Goal: Information Seeking & Learning: Find specific page/section

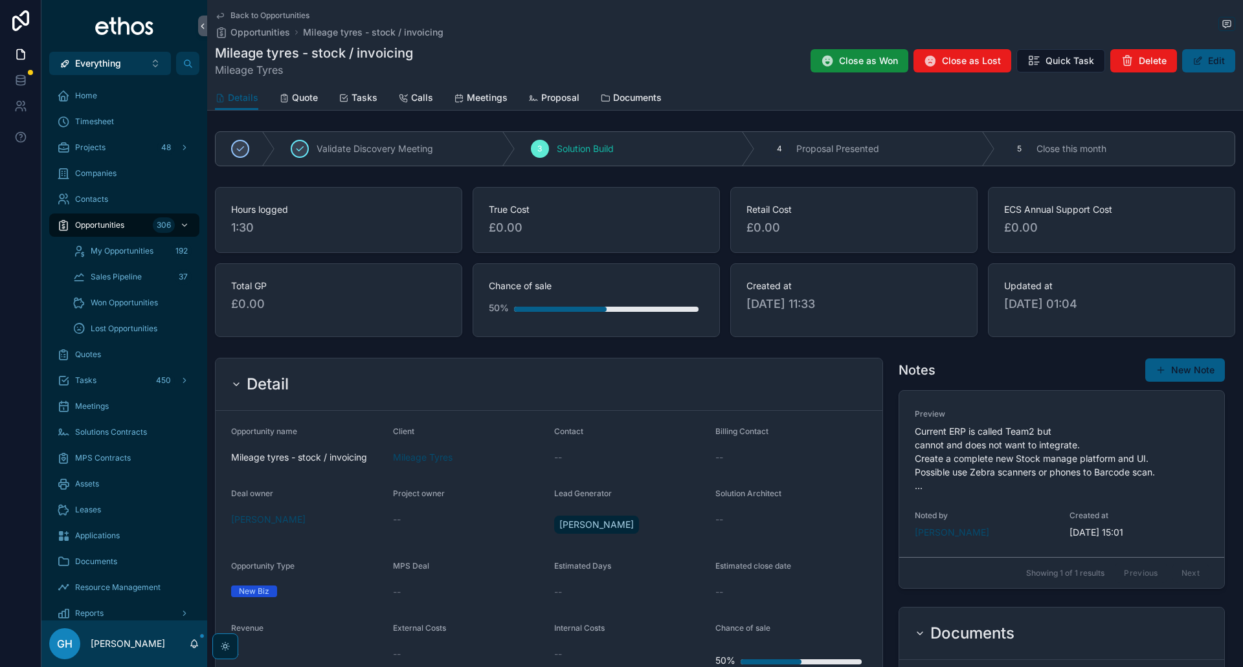
scroll to position [1182, 0]
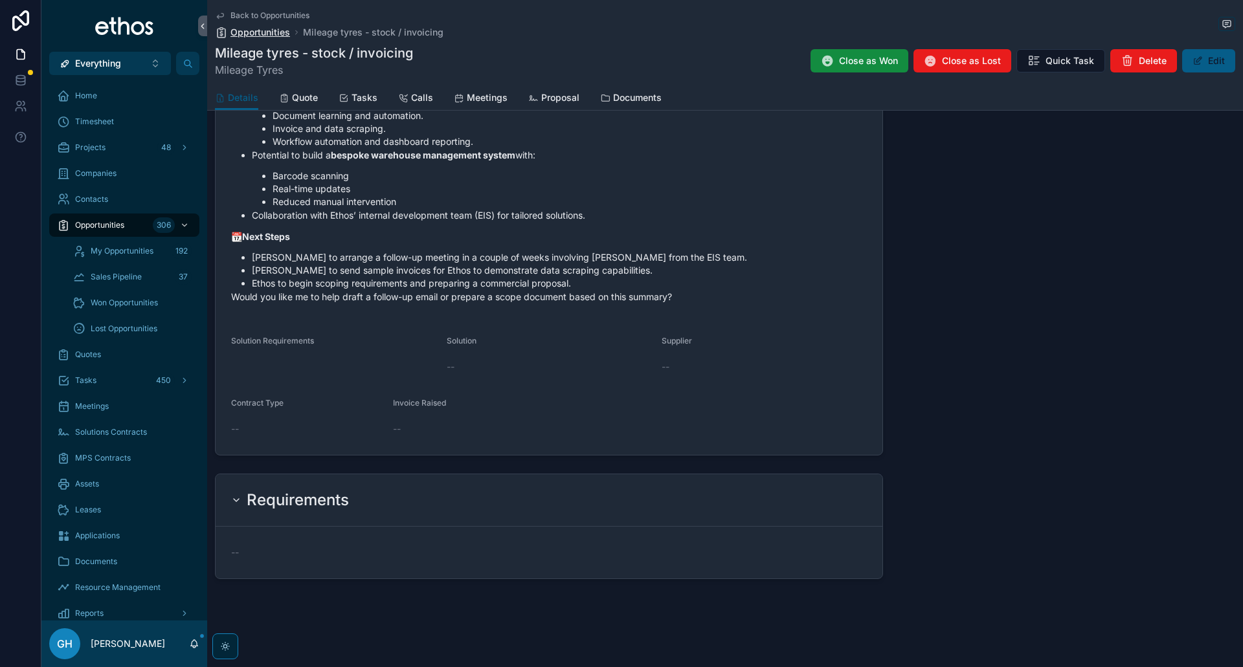
click at [276, 32] on span "Opportunities" at bounding box center [260, 32] width 60 height 13
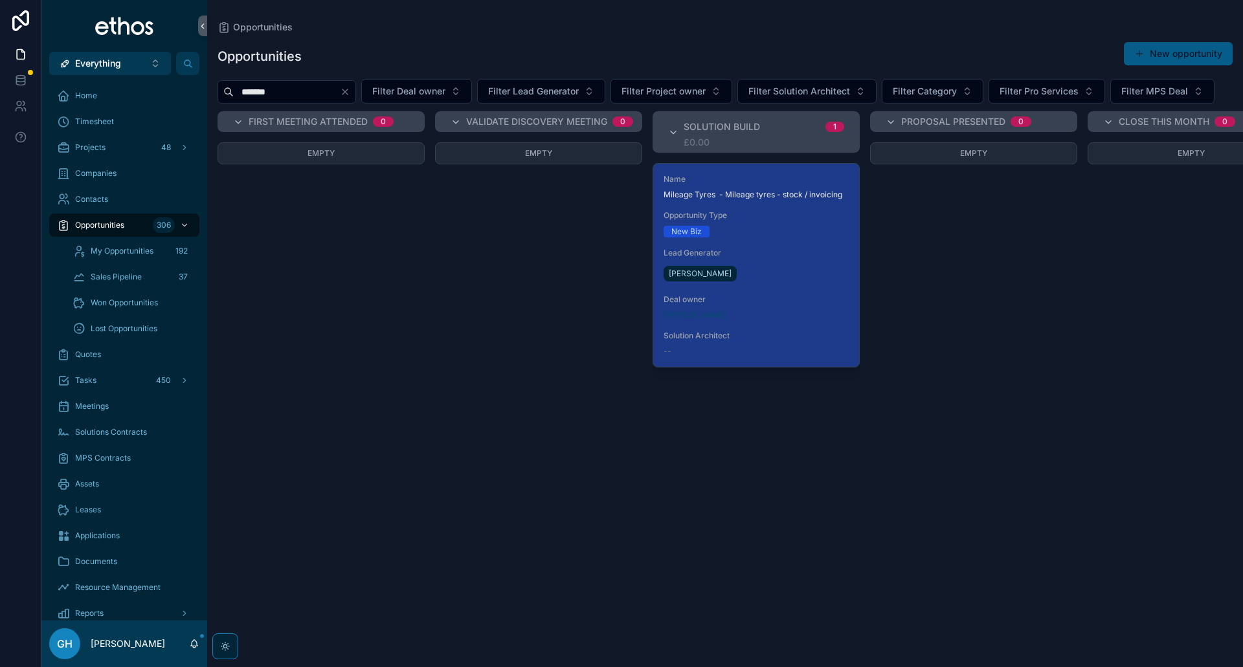
click at [348, 92] on icon "Clear" at bounding box center [344, 91] width 5 height 5
click at [279, 93] on input "scrollable content" at bounding box center [287, 92] width 106 height 18
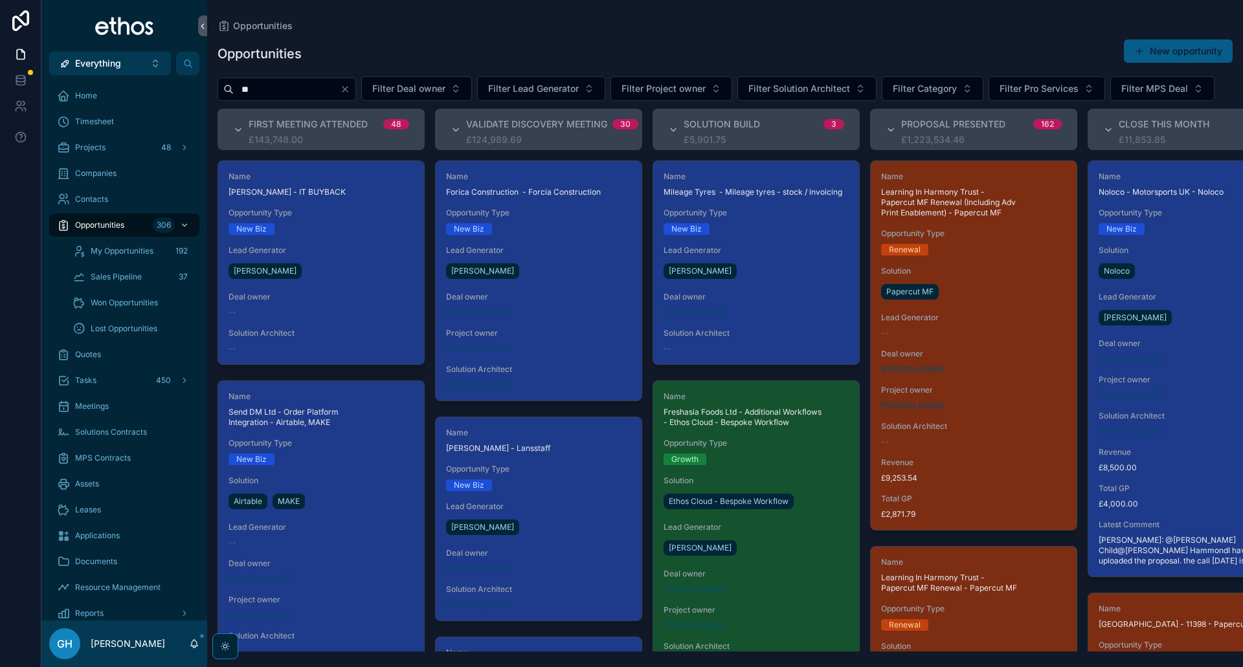
type input "**"
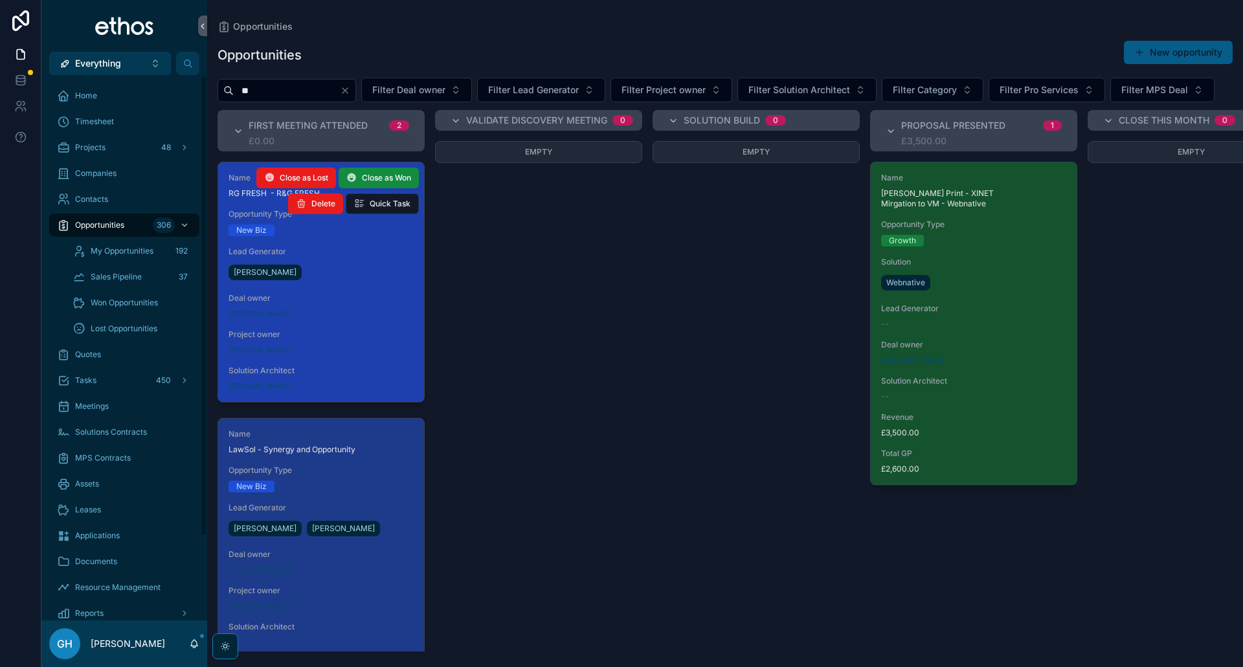
click at [366, 340] on span "Project owner" at bounding box center [321, 335] width 185 height 10
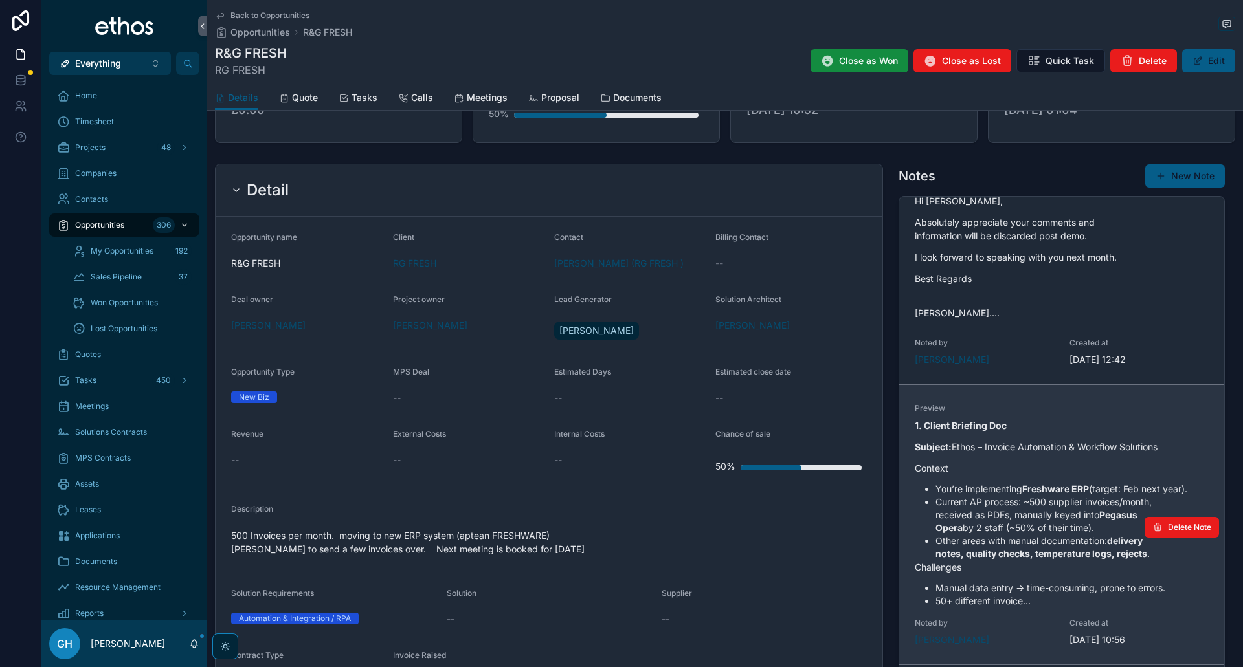
scroll to position [259, 0]
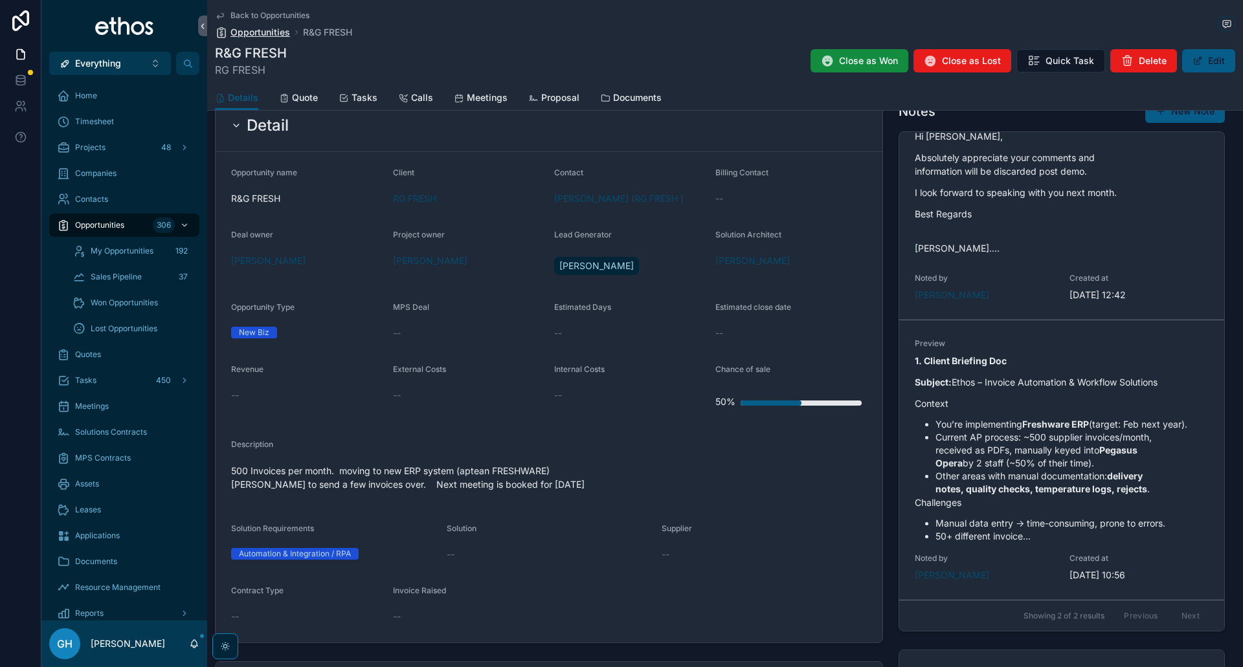
click at [254, 28] on span "Opportunities" at bounding box center [260, 32] width 60 height 13
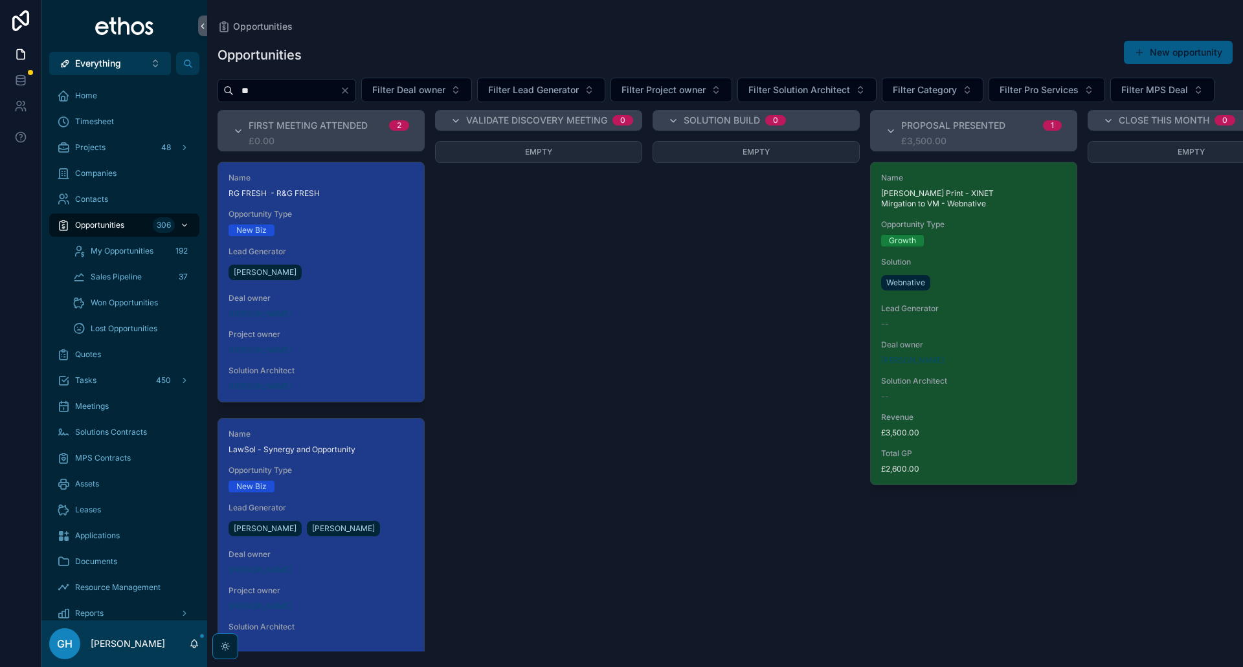
click at [348, 91] on icon "Clear" at bounding box center [344, 90] width 5 height 5
click at [310, 91] on input "scrollable content" at bounding box center [287, 91] width 106 height 18
type input "*****"
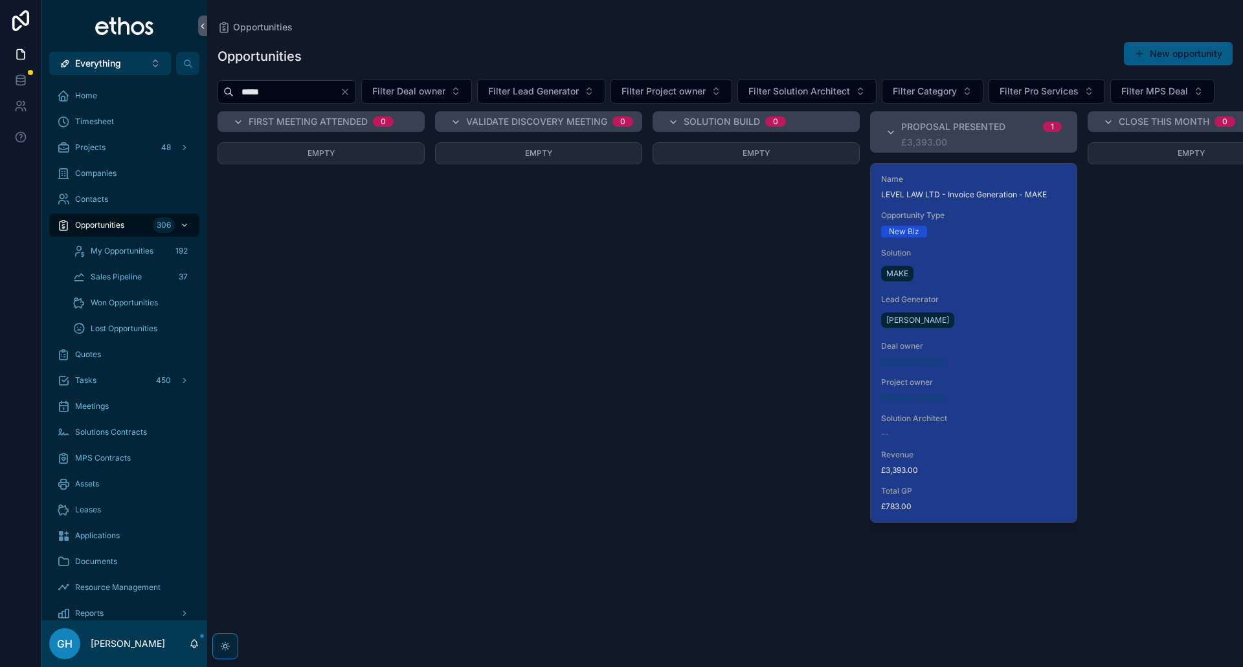
click at [969, 258] on span "Solution" at bounding box center [973, 253] width 185 height 10
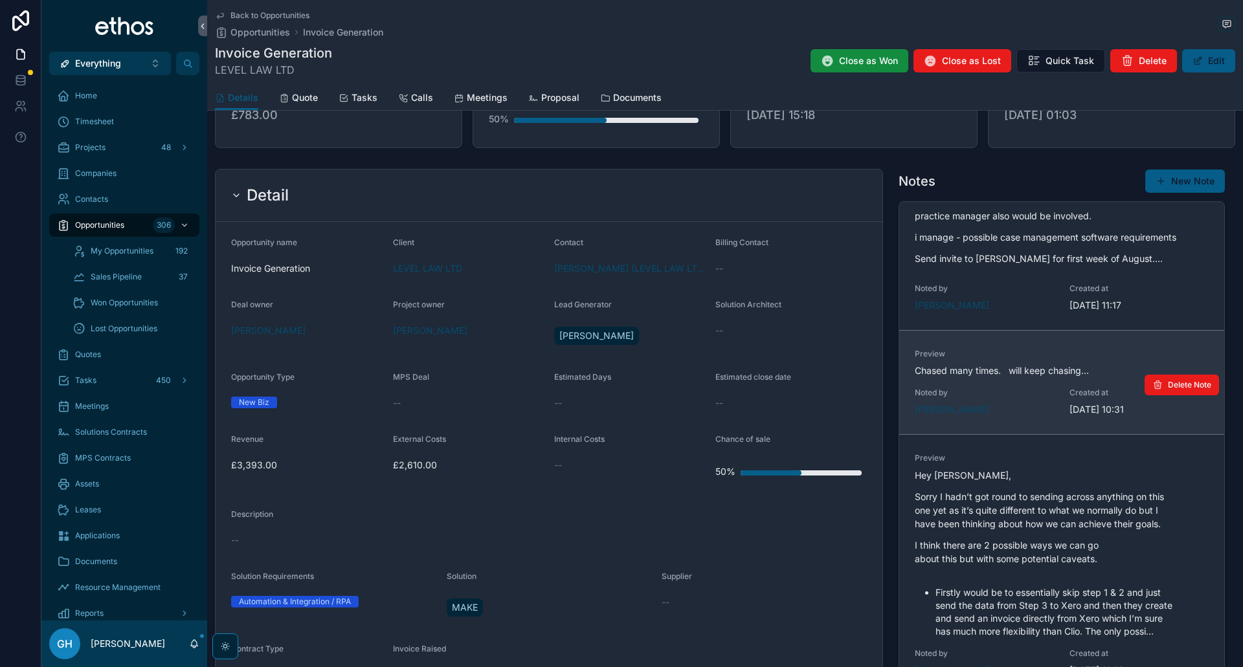
scroll to position [52, 0]
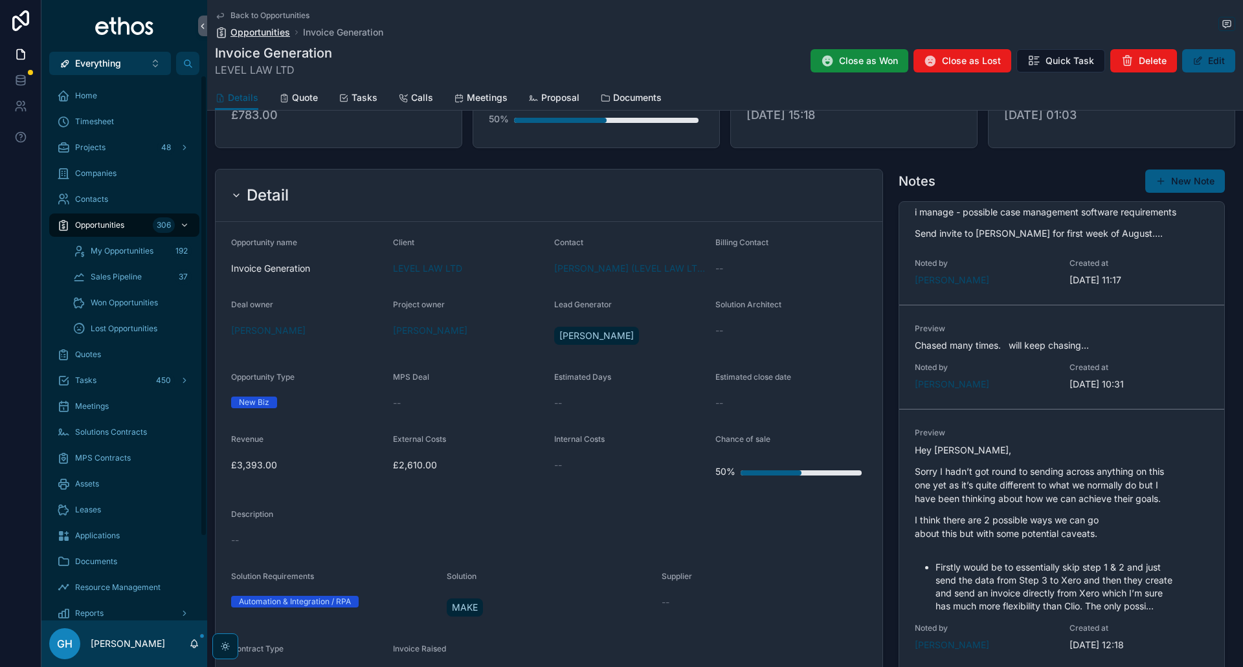
click at [248, 30] on span "Opportunities" at bounding box center [260, 32] width 60 height 13
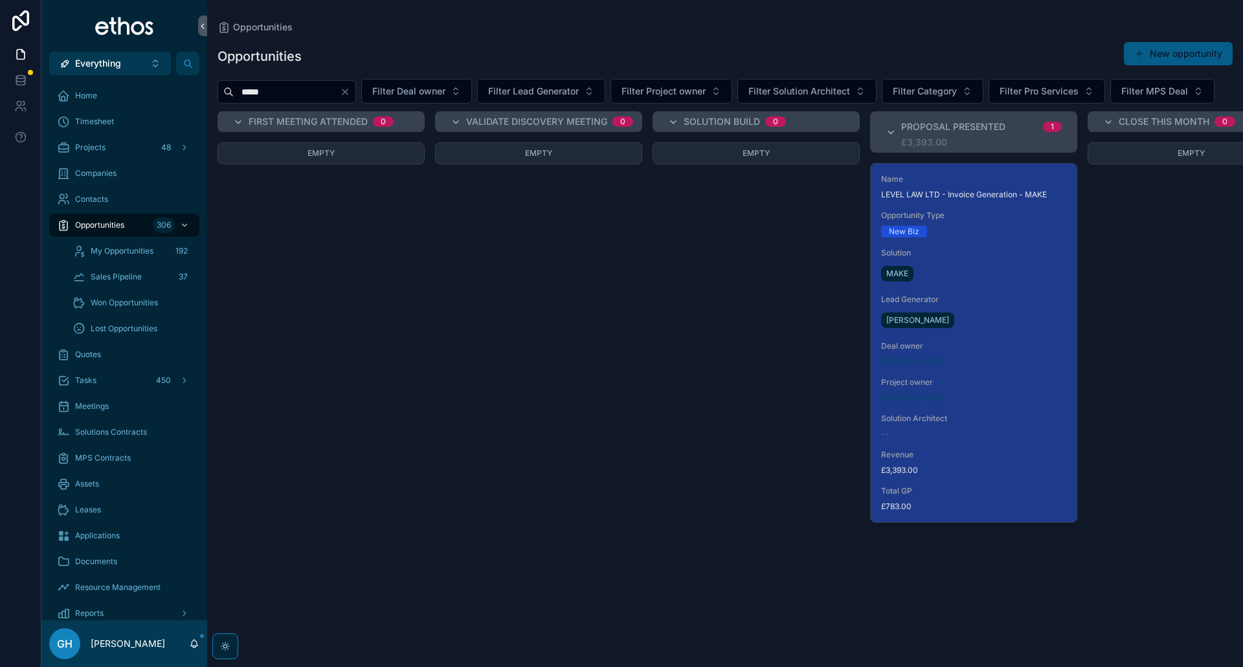
click at [350, 95] on icon "Clear" at bounding box center [345, 92] width 10 height 10
click at [300, 91] on input "scrollable content" at bounding box center [287, 92] width 106 height 18
type input "**"
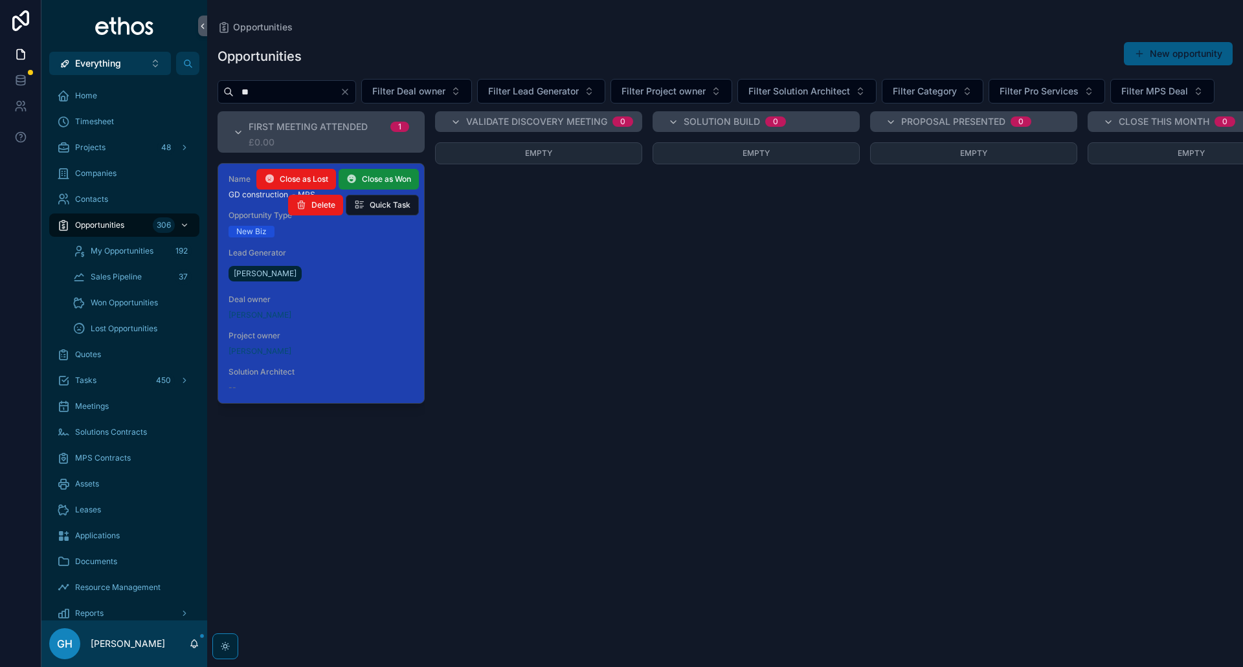
click at [365, 238] on div "New Biz" at bounding box center [321, 232] width 185 height 12
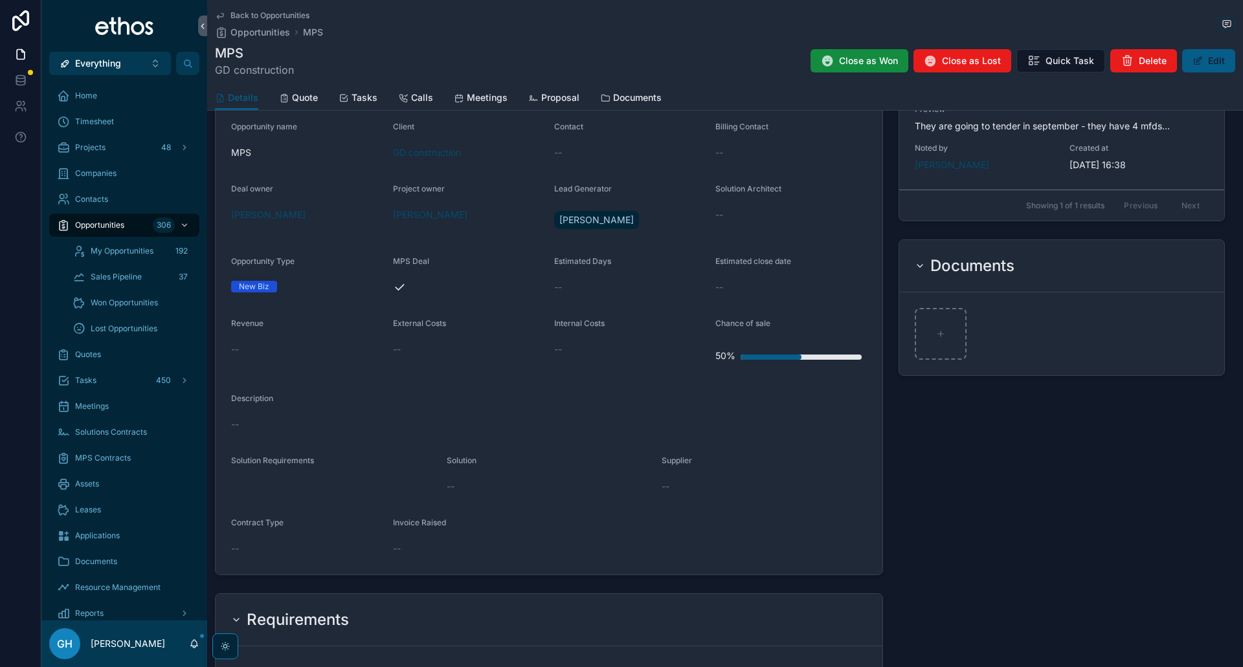
scroll to position [501, 0]
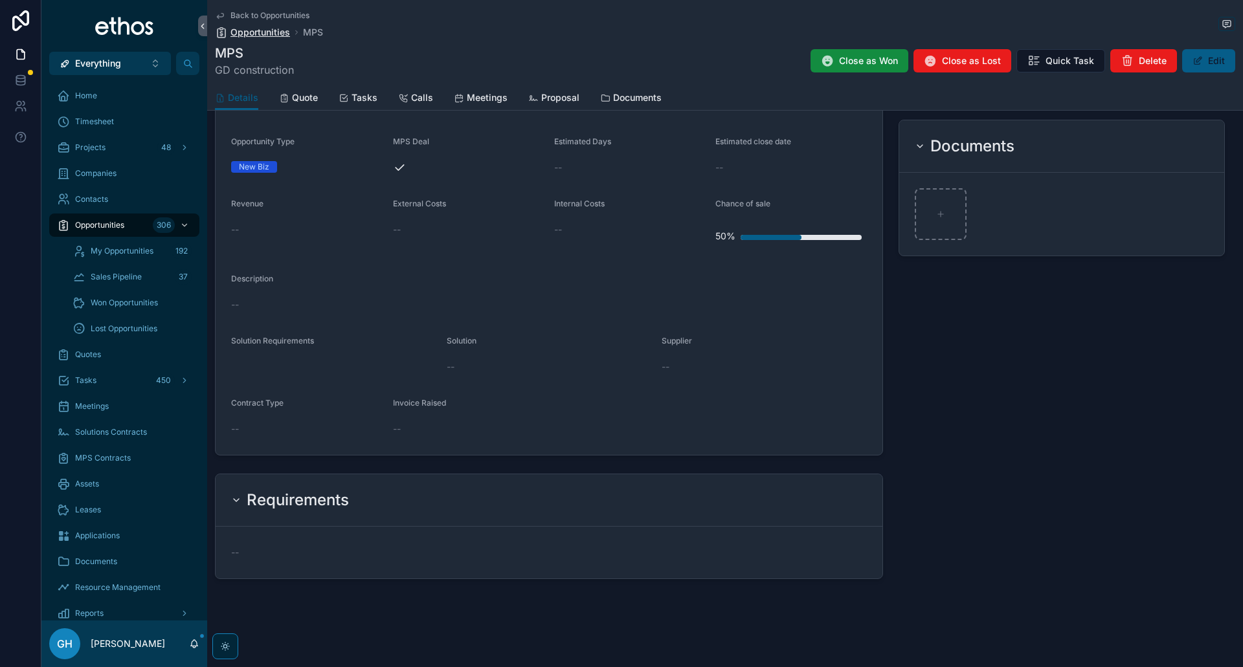
click at [258, 33] on span "Opportunities" at bounding box center [260, 32] width 60 height 13
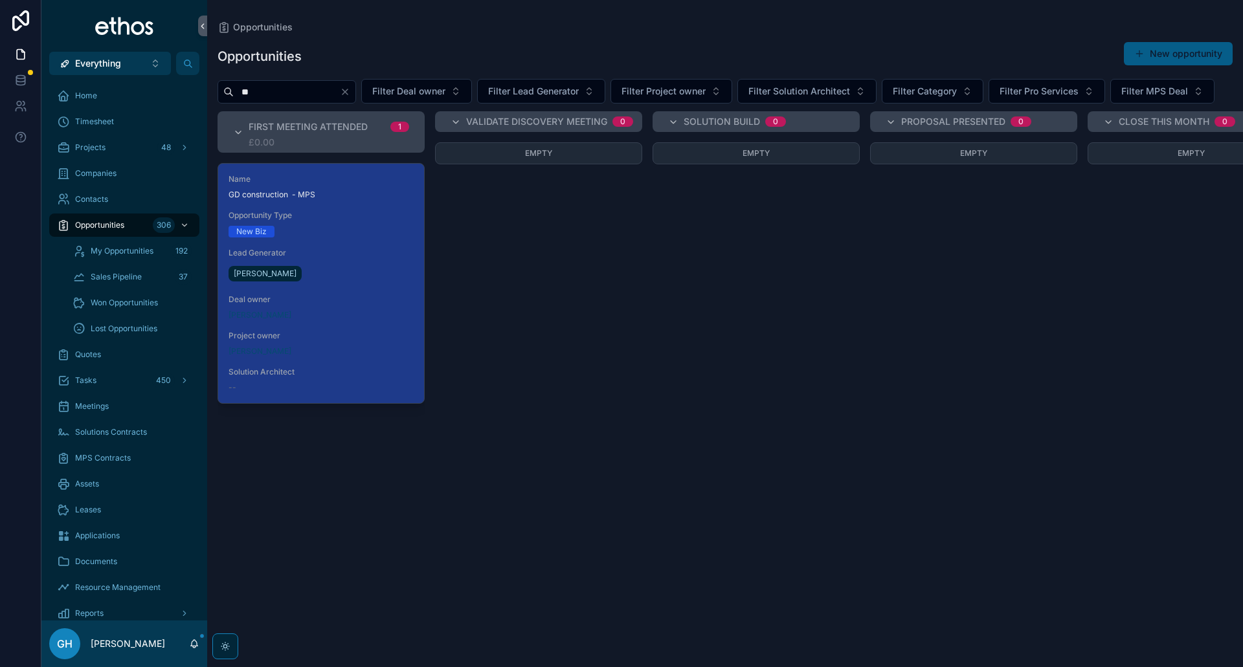
click at [350, 94] on icon "Clear" at bounding box center [345, 92] width 10 height 10
click at [296, 97] on input "scrollable content" at bounding box center [287, 92] width 106 height 18
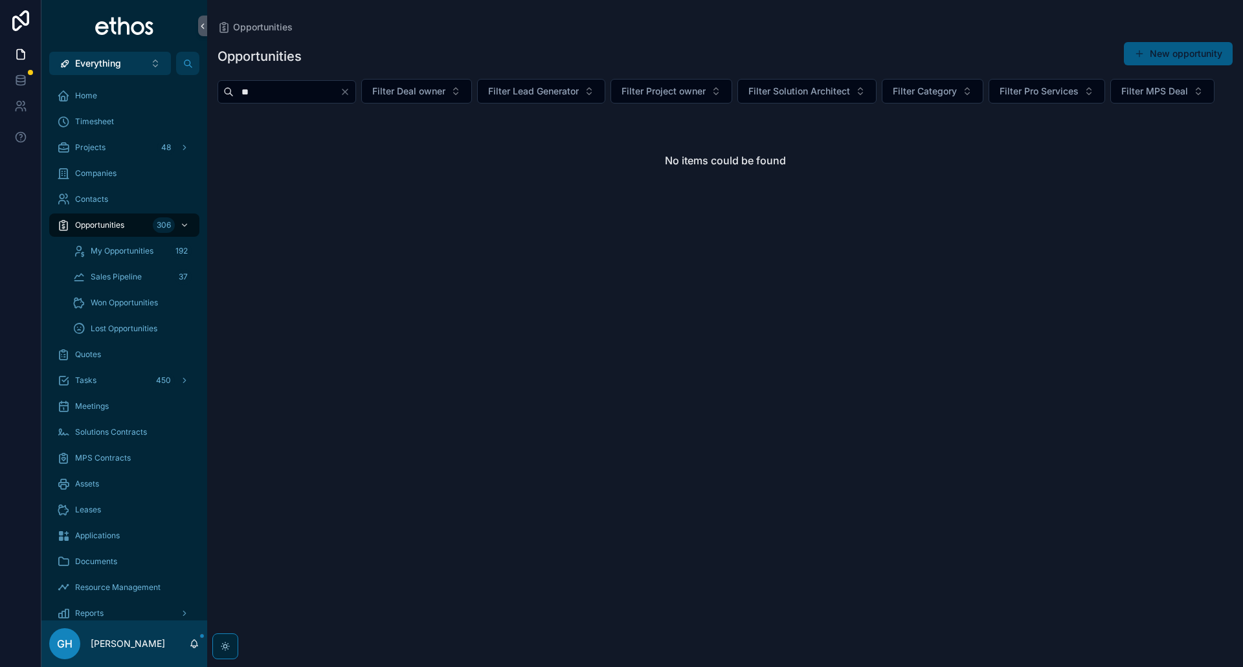
type input "*"
click at [317, 95] on input "**" at bounding box center [287, 92] width 106 height 18
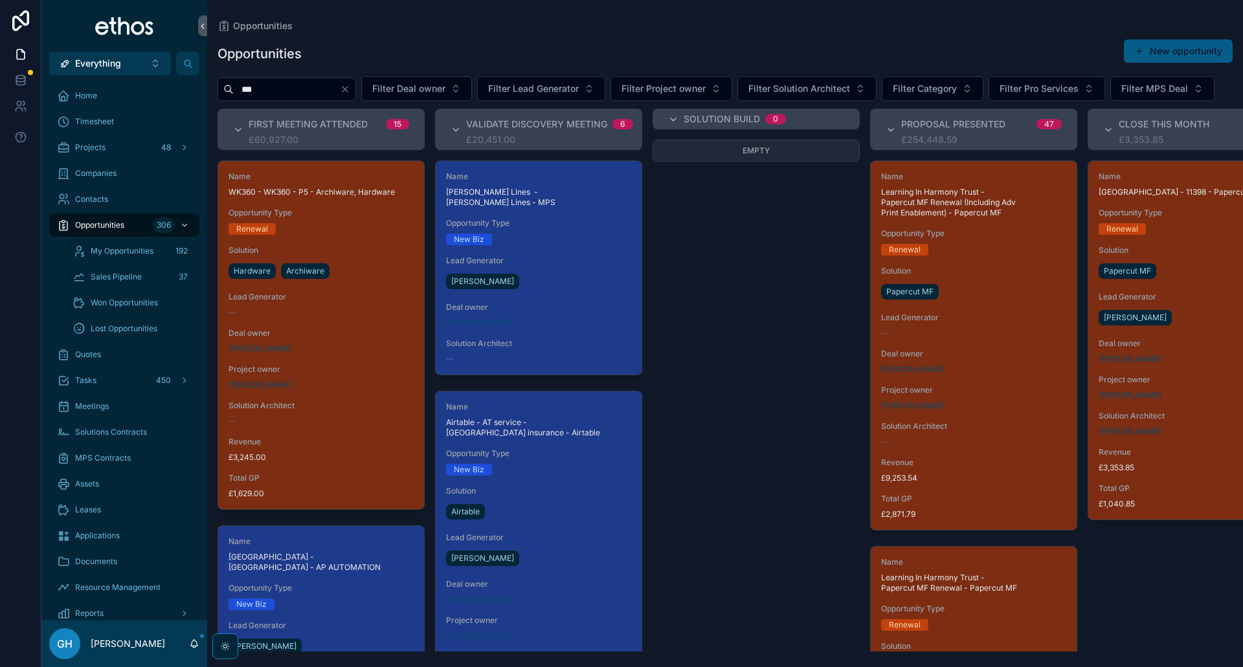
type input "***"
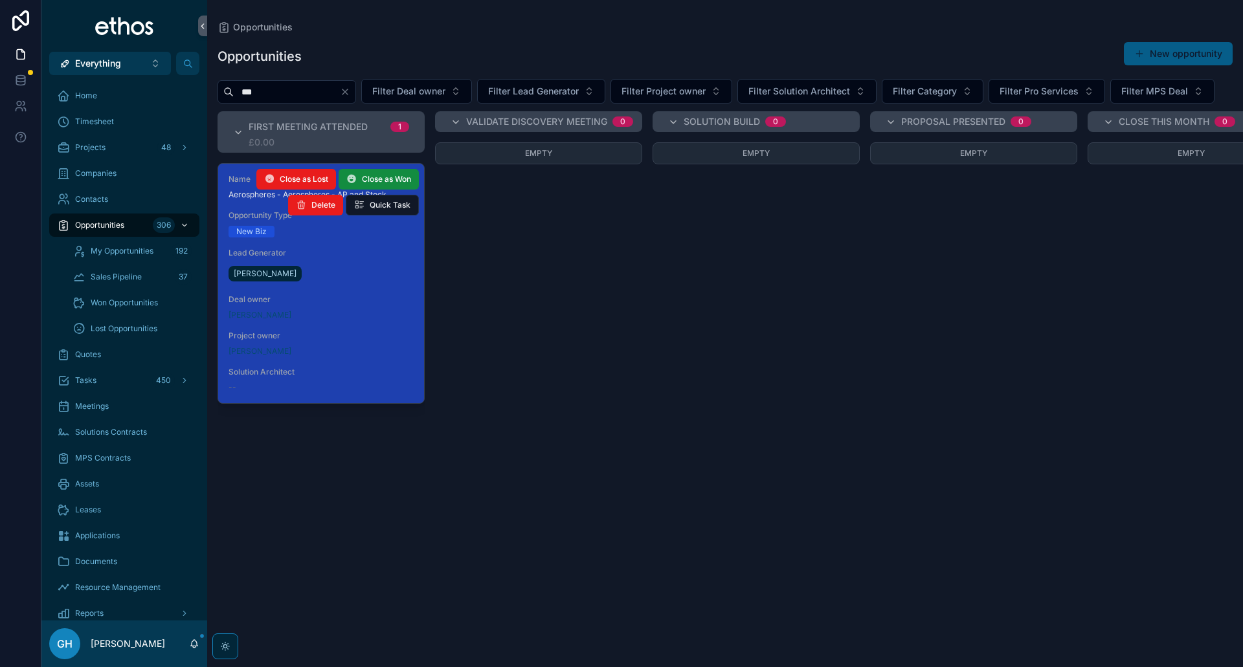
click at [361, 284] on div "Lead Generator [PERSON_NAME]" at bounding box center [321, 266] width 185 height 36
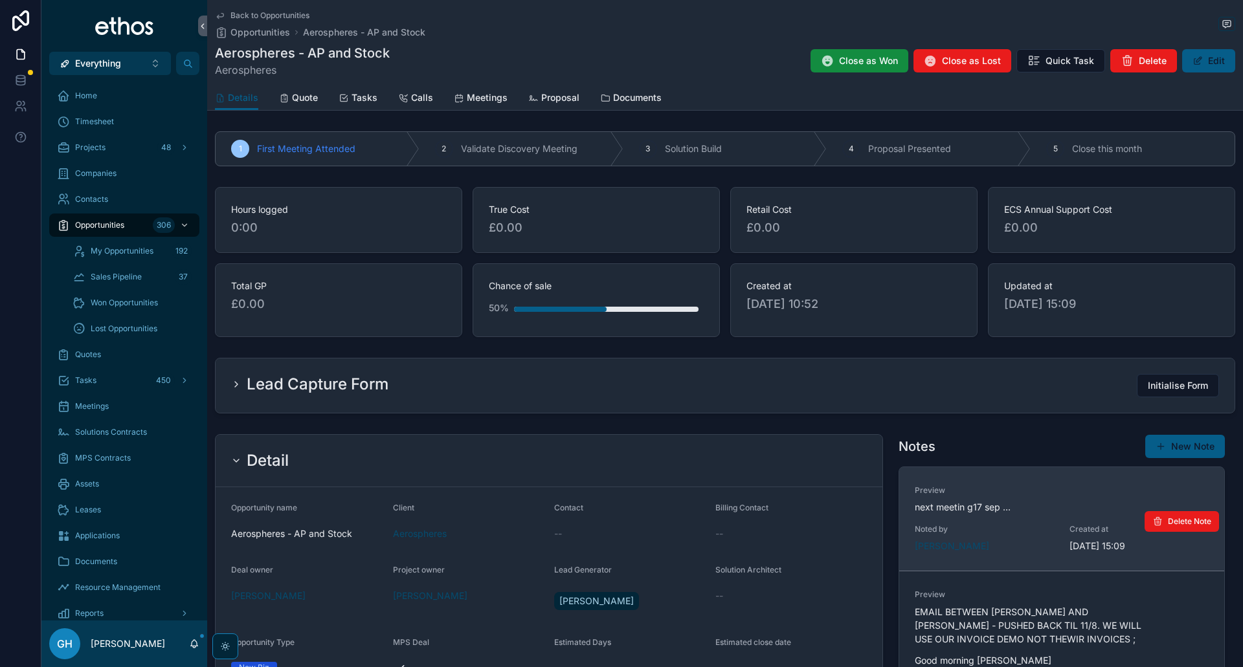
click at [1013, 522] on div "Preview next meetin g17 sep ... Noted by [PERSON_NAME] Created at [DATE] 15:09" at bounding box center [1062, 519] width 294 height 67
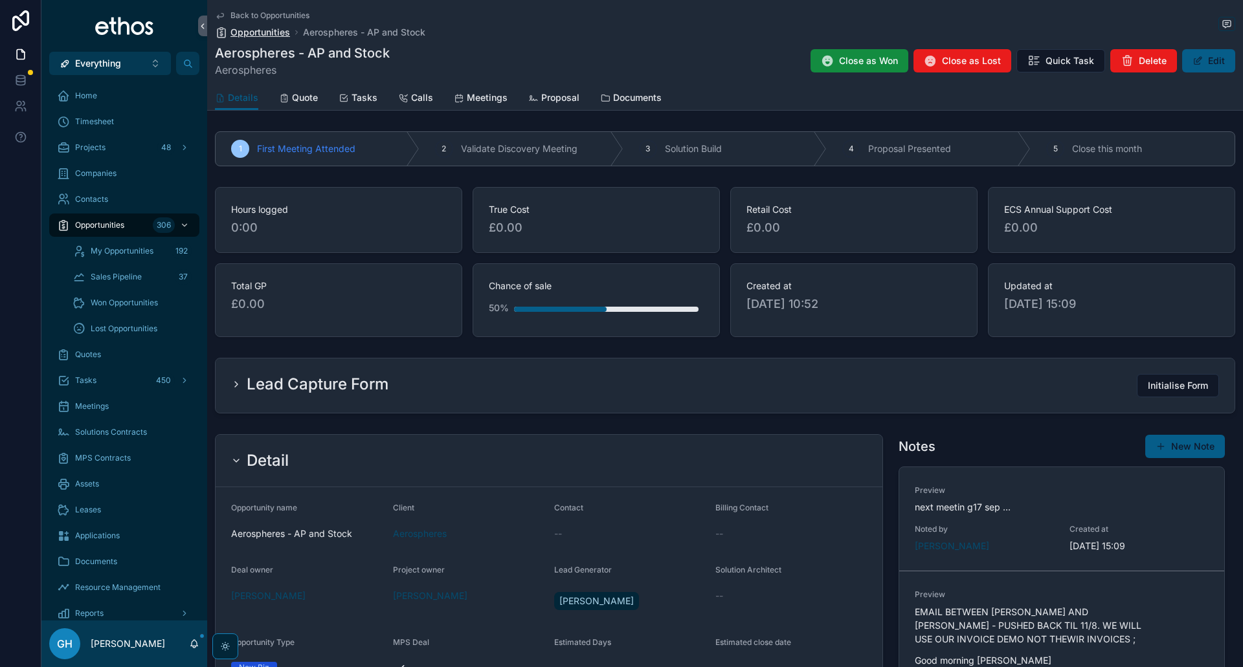
click at [251, 30] on span "Opportunities" at bounding box center [260, 32] width 60 height 13
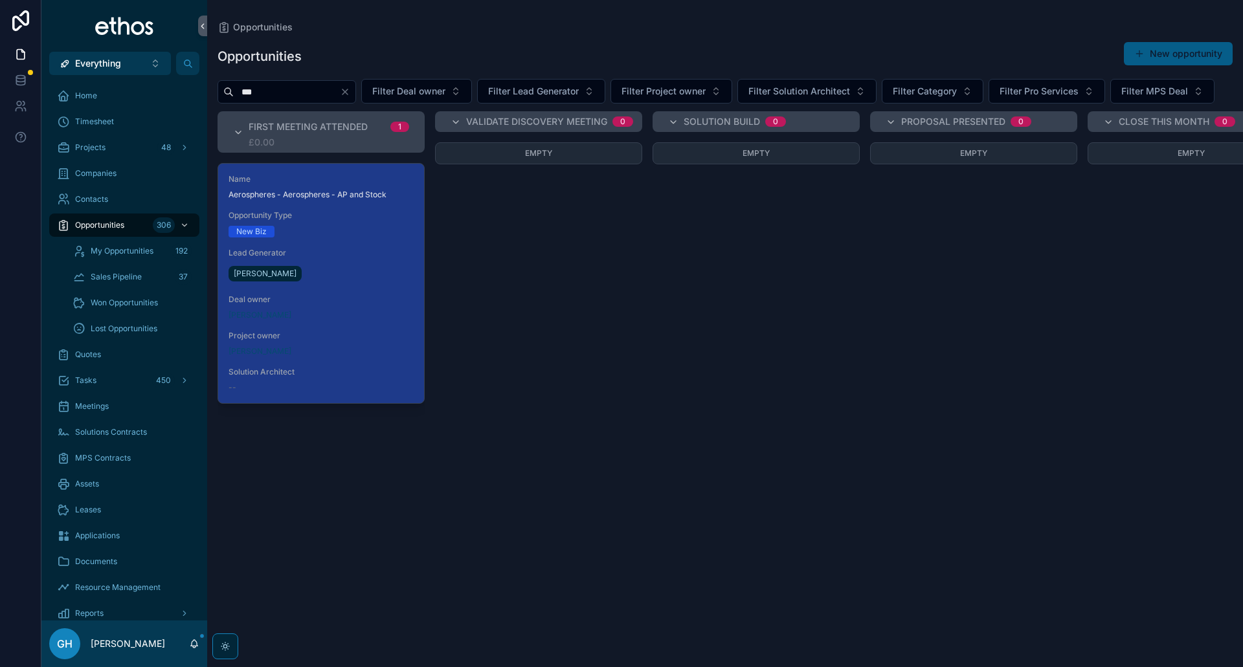
click at [350, 94] on icon "Clear" at bounding box center [345, 92] width 10 height 10
click at [319, 95] on input "scrollable content" at bounding box center [287, 92] width 106 height 18
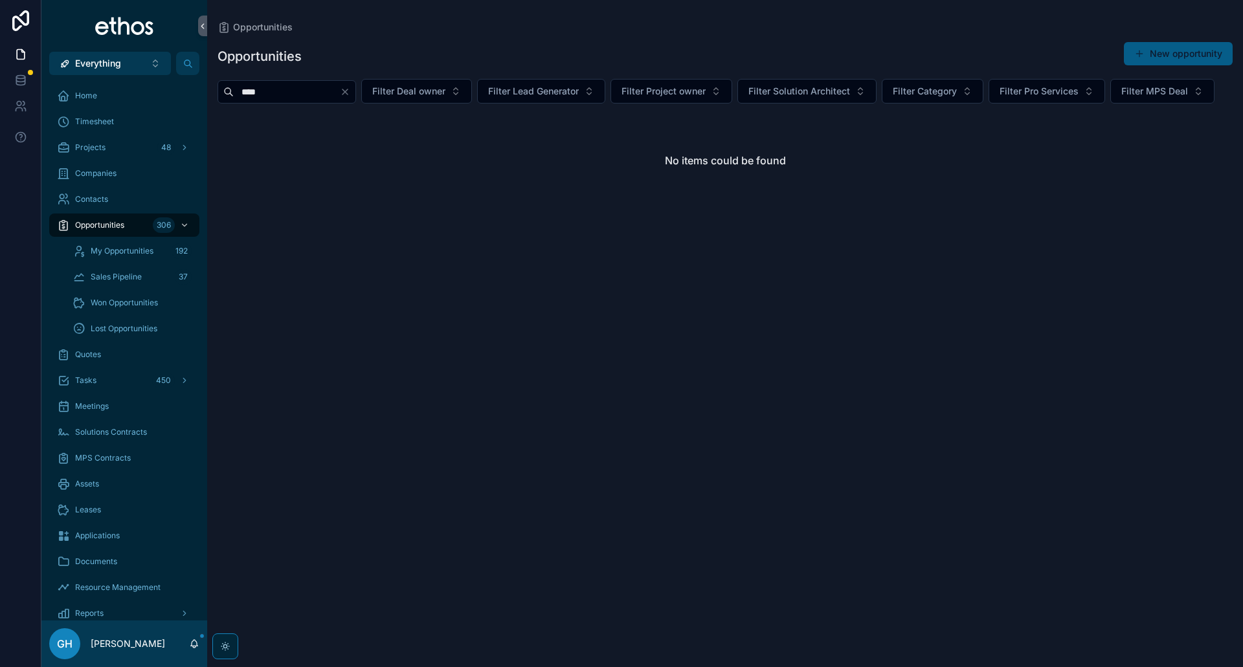
type input "****"
click at [350, 95] on icon "Clear" at bounding box center [345, 92] width 10 height 10
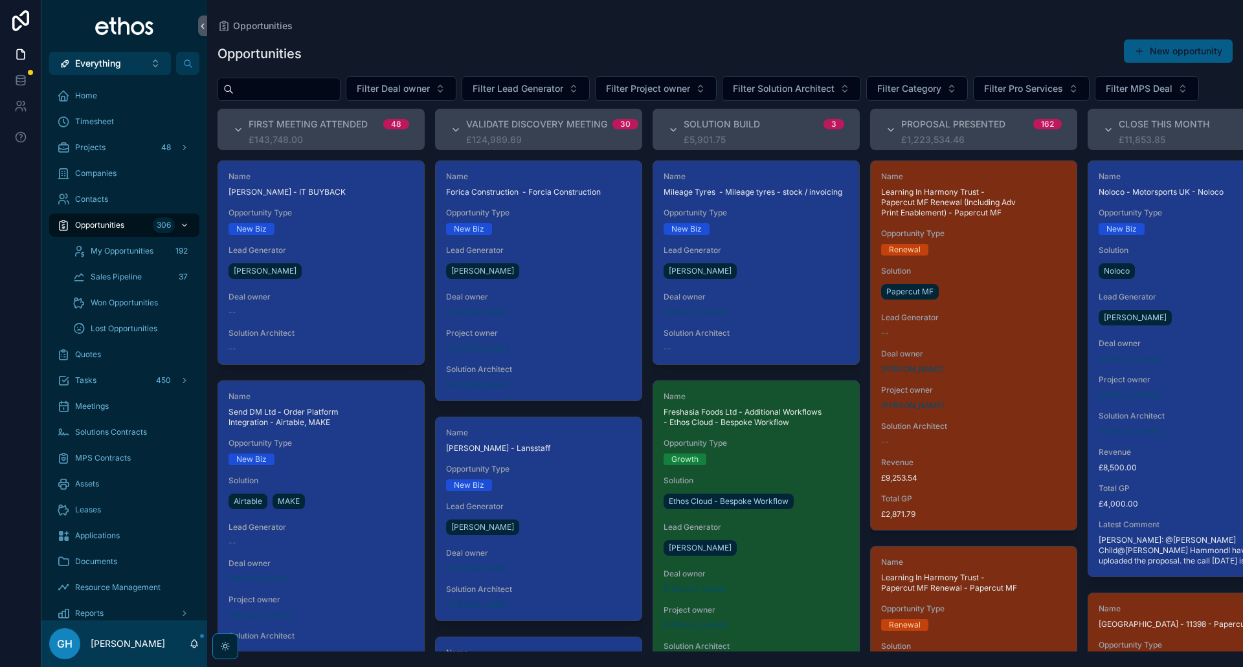
drag, startPoint x: 783, startPoint y: 249, endPoint x: 782, endPoint y: 262, distance: 12.3
click at [782, 249] on div "Name Mileage Tyres - Mileage tyres - stock / invoicing Opportunity Type New Biz…" at bounding box center [756, 262] width 206 height 203
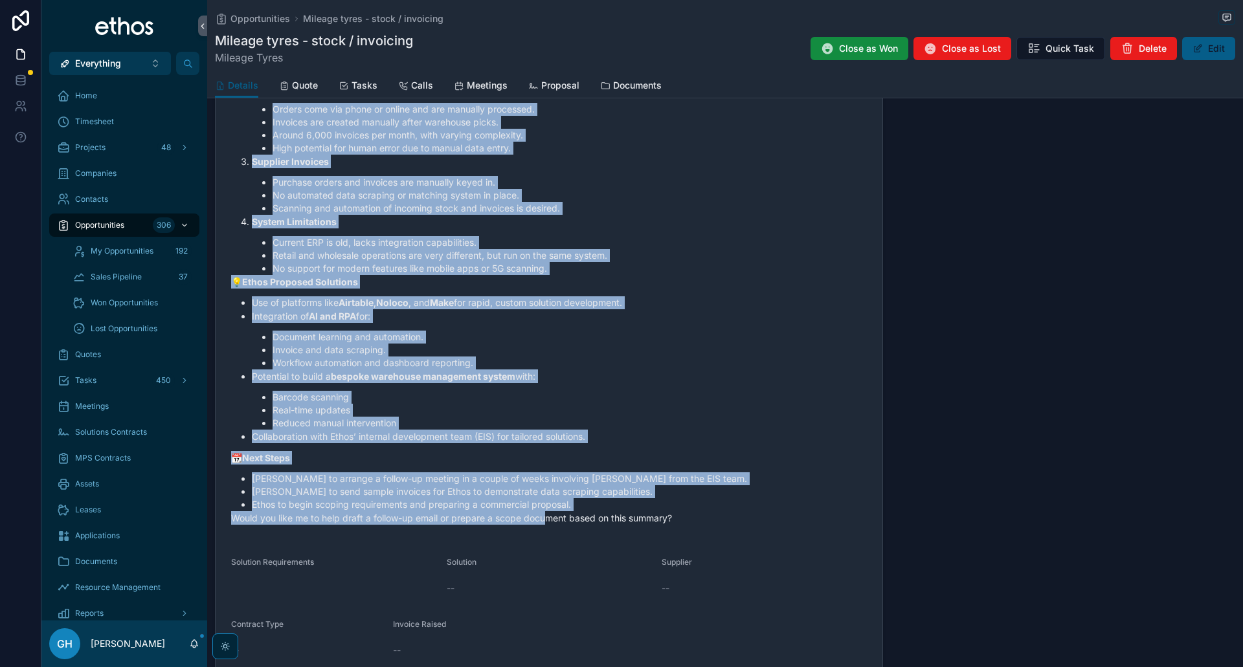
scroll to position [971, 0]
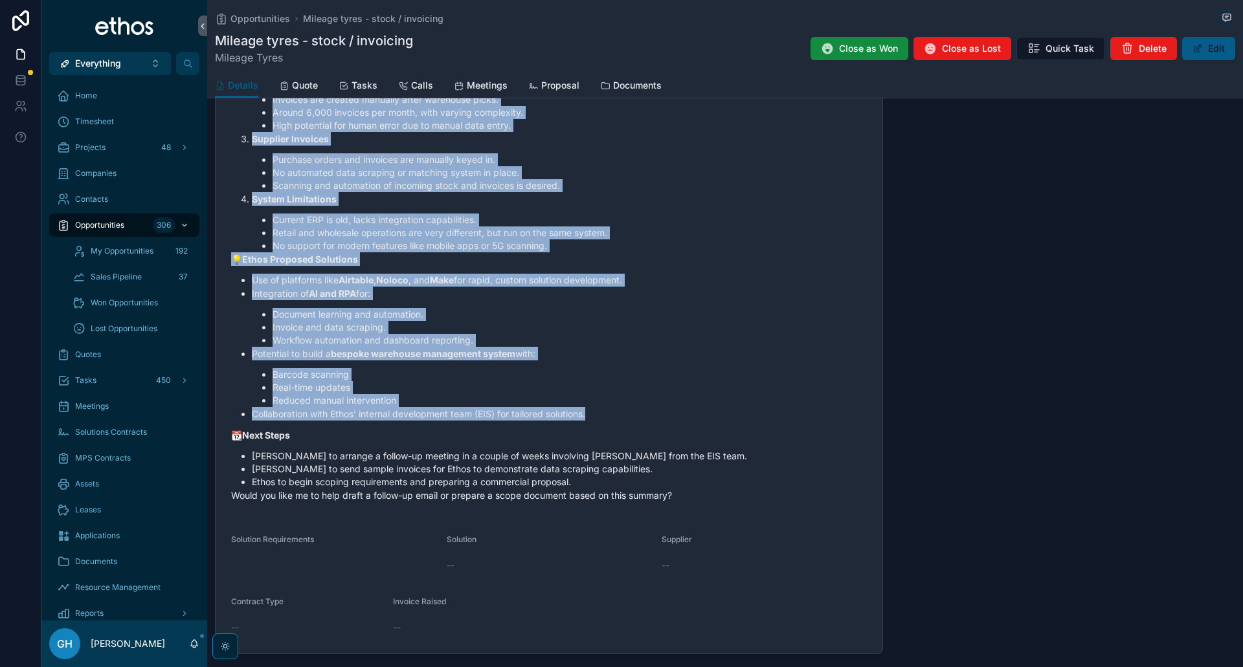
drag, startPoint x: 232, startPoint y: 135, endPoint x: 616, endPoint y: 416, distance: 475.7
click at [616, 416] on div "Here’s a summary of the meeting documented in the file “Ethos - custom software…" at bounding box center [549, 121] width 636 height 763
copy div "Lore’i d sitamet co adi elitsed doeiusmodt in utl etdo “Magna - aliqua enimadmi…"
click at [757, 378] on li "Barcode scanning" at bounding box center [570, 374] width 594 height 13
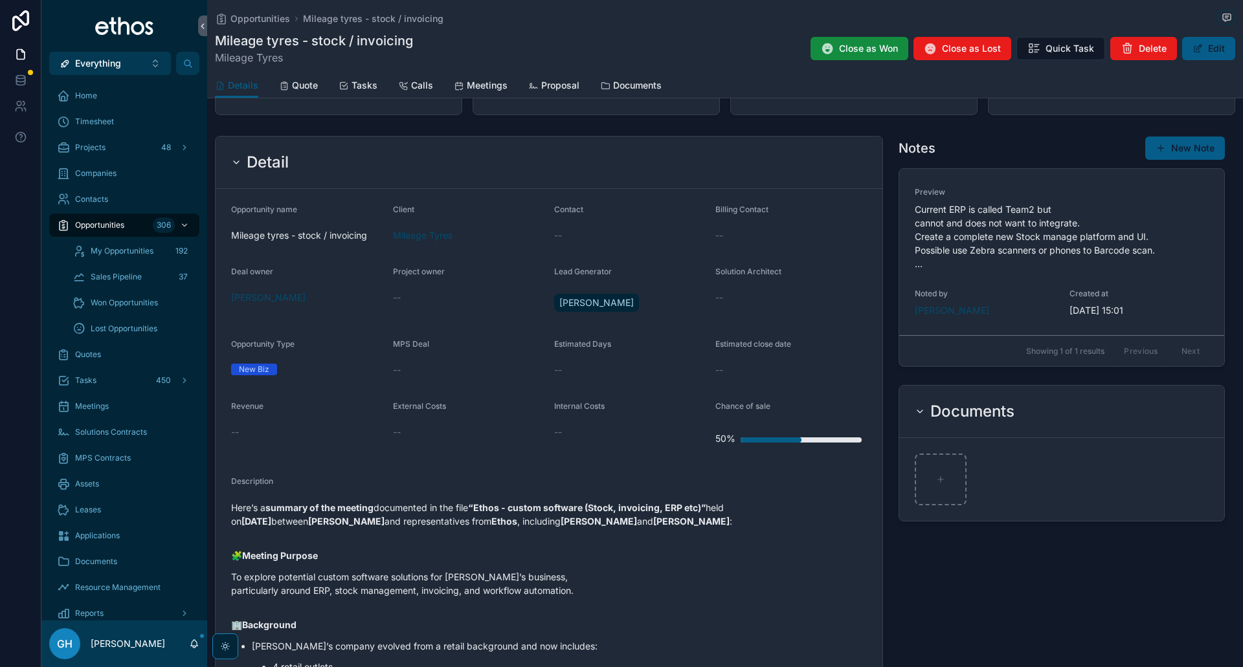
scroll to position [0, 0]
